Goal: Transaction & Acquisition: Book appointment/travel/reservation

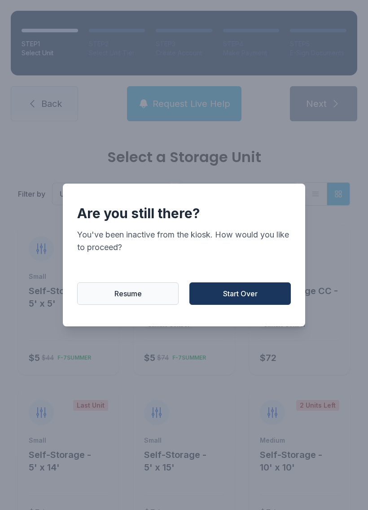
scroll to position [73, 0]
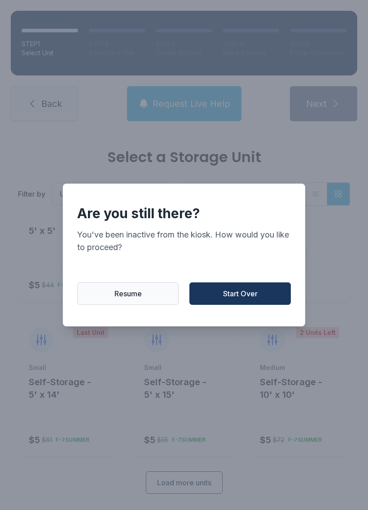
click at [228, 299] on span "Start Over" at bounding box center [240, 293] width 35 height 11
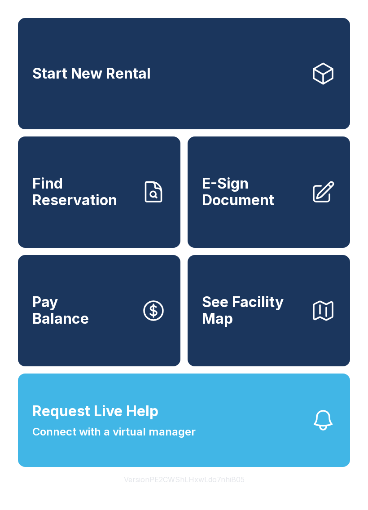
click at [228, 299] on button "See Facility Map" at bounding box center [269, 310] width 162 height 111
click at [129, 78] on span "Start New Rental" at bounding box center [91, 74] width 118 height 17
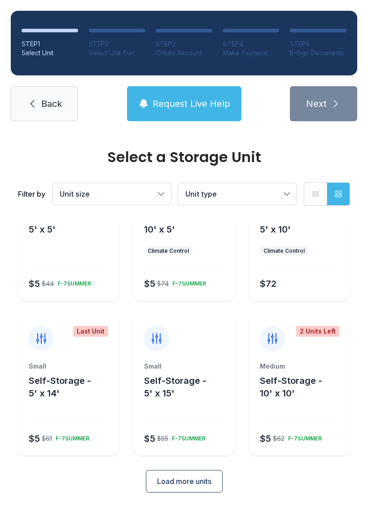
scroll to position [72, 0]
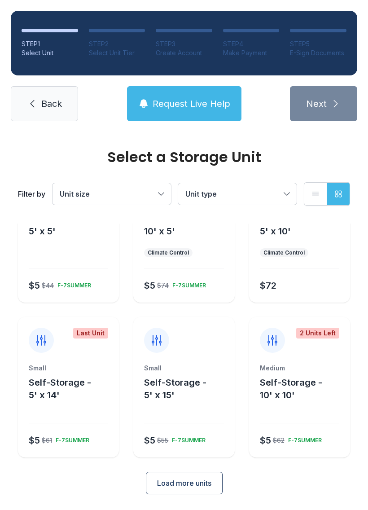
click at [186, 484] on span "Load more units" at bounding box center [184, 483] width 54 height 11
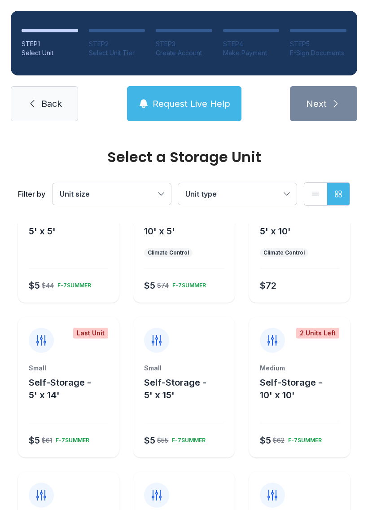
click at [289, 200] on button "Unit type" at bounding box center [237, 194] width 118 height 22
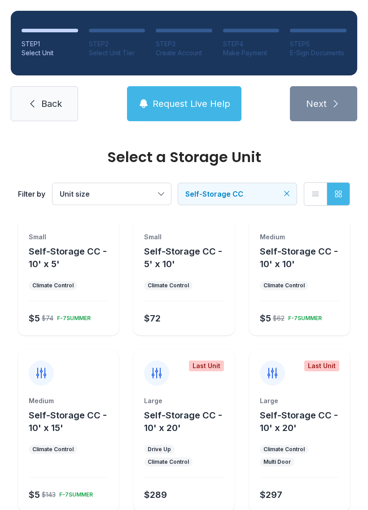
scroll to position [41, 0]
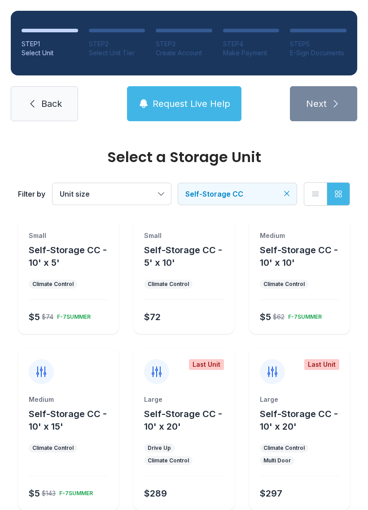
click at [294, 268] on button "Self-Storage CC - 10' x 10'" at bounding box center [303, 256] width 87 height 25
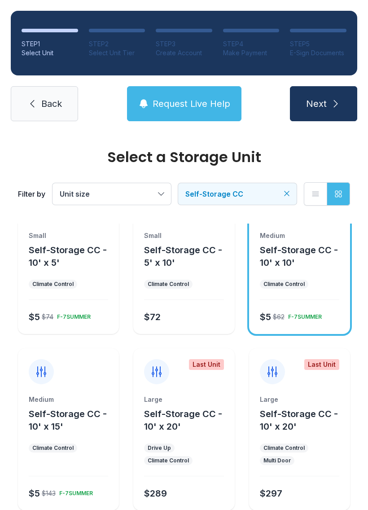
click at [308, 268] on button "Self-Storage CC - 10' x 10'" at bounding box center [303, 256] width 87 height 25
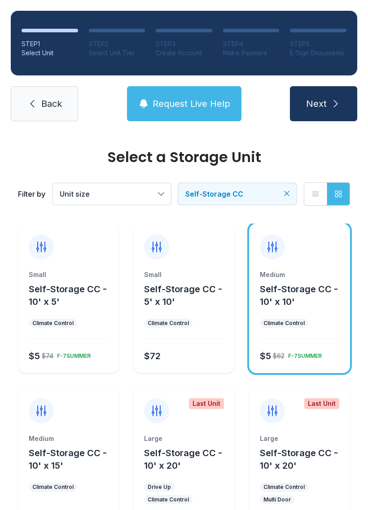
scroll to position [2, 0]
click at [320, 307] on button "Self-Storage CC - 10' x 10'" at bounding box center [303, 294] width 87 height 25
click at [58, 106] on span "Back" at bounding box center [51, 103] width 21 height 13
